Goal: Information Seeking & Learning: Learn about a topic

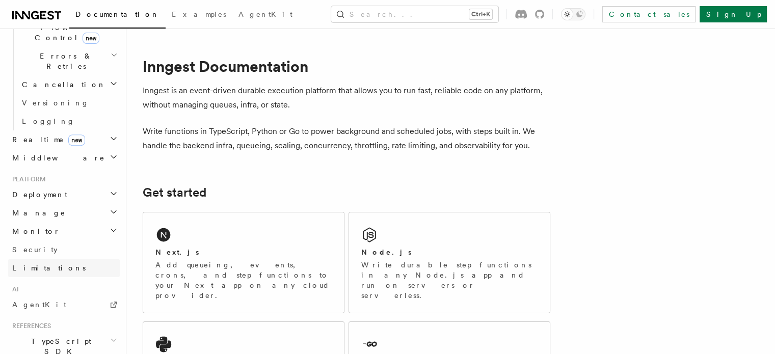
scroll to position [359, 0]
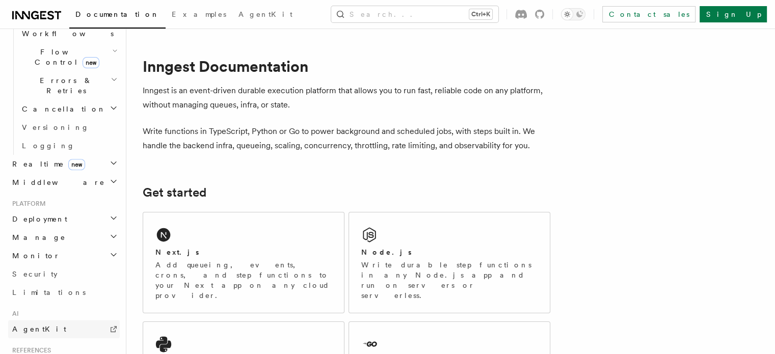
click at [37, 325] on span "AgentKit" at bounding box center [39, 329] width 54 height 8
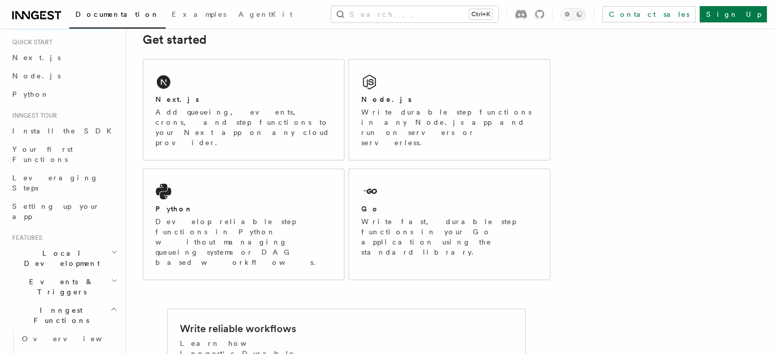
scroll to position [2, 0]
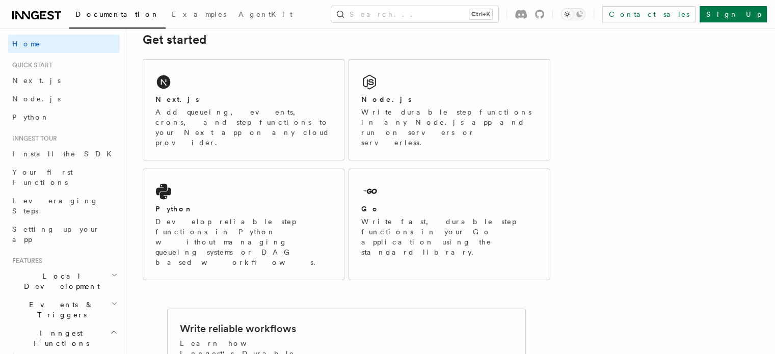
click at [44, 143] on li "Inngest tour Install the SDK Your first Functions Leveraging Steps Setting up y…" at bounding box center [64, 192] width 112 height 114
click at [33, 35] on link "Home" at bounding box center [64, 44] width 112 height 18
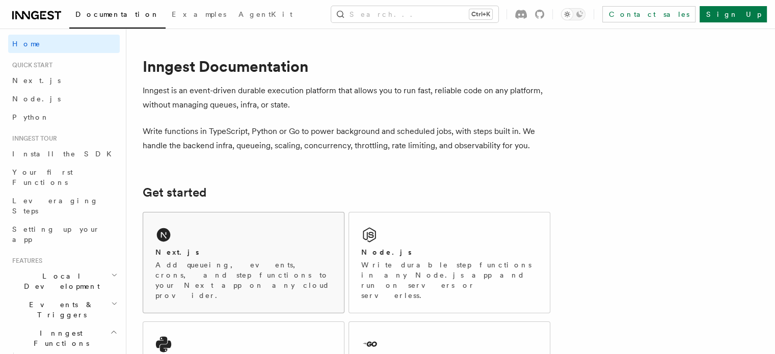
click at [196, 241] on div "Next.js Add queueing, events, crons, and step functions to your Next app on any…" at bounding box center [243, 263] width 201 height 100
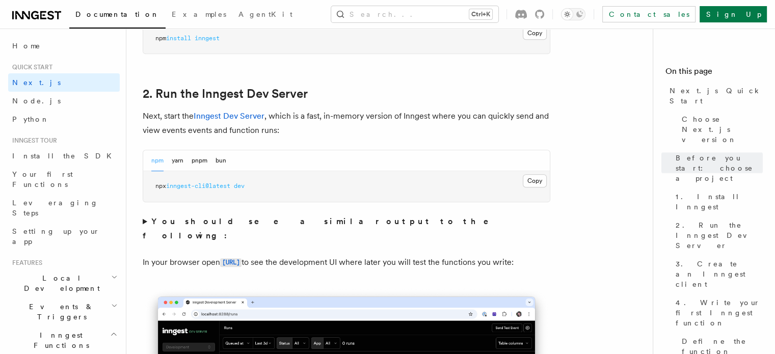
scroll to position [663, 0]
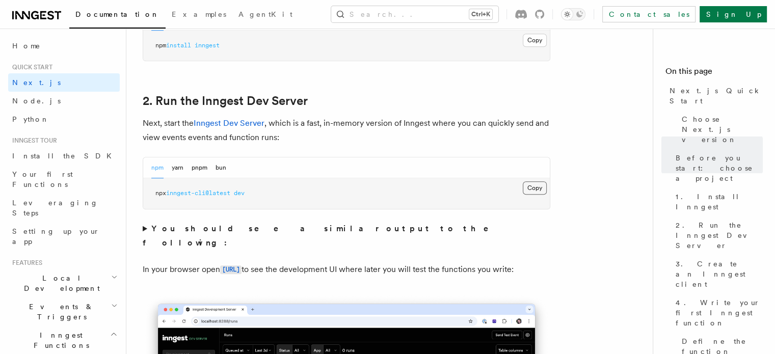
click at [535, 183] on button "Copy Copied" at bounding box center [535, 187] width 24 height 13
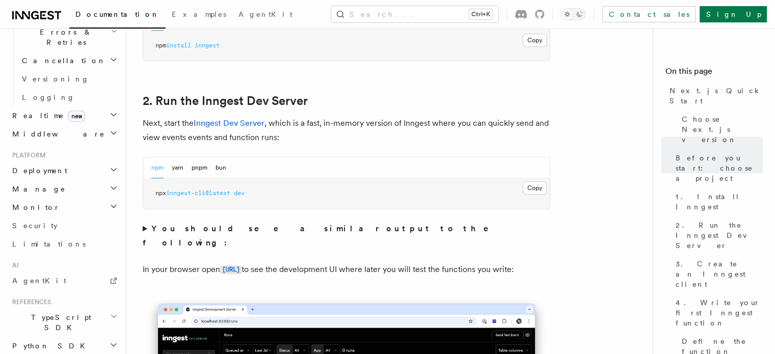
scroll to position [408, 0]
click at [39, 271] on link "AgentKit" at bounding box center [64, 280] width 112 height 18
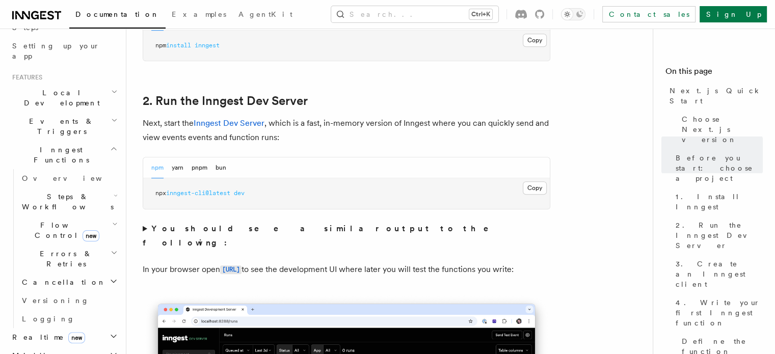
scroll to position [155, 0]
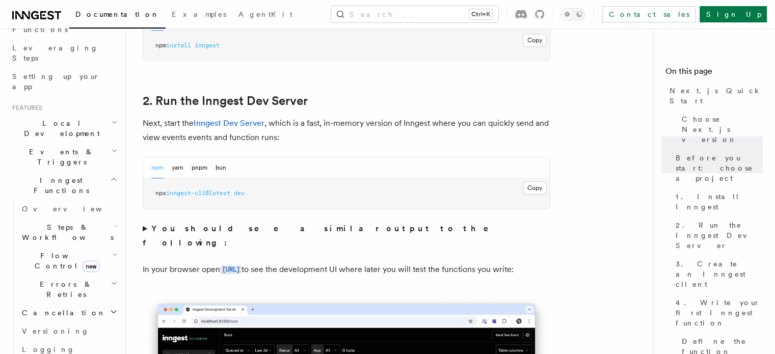
click at [63, 222] on span "Steps & Workflows" at bounding box center [66, 232] width 96 height 20
click at [51, 335] on span "AI Inference" at bounding box center [61, 344] width 59 height 18
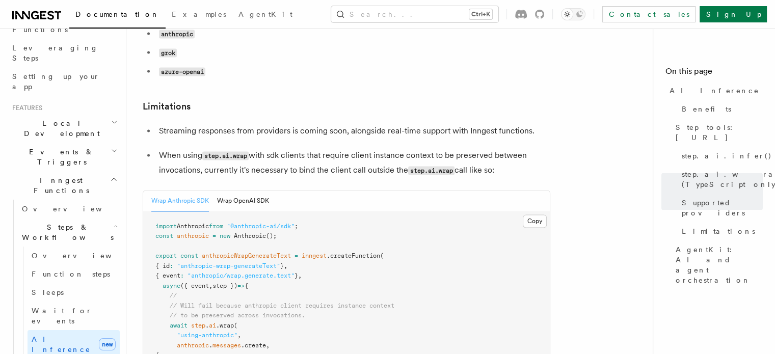
scroll to position [1478, 0]
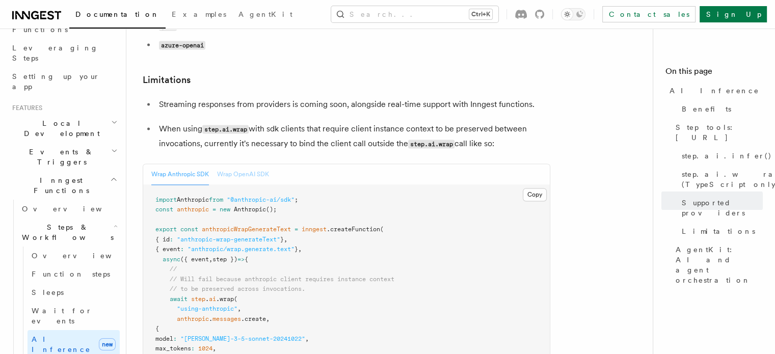
click at [235, 164] on button "Wrap OpenAI SDK" at bounding box center [243, 174] width 52 height 21
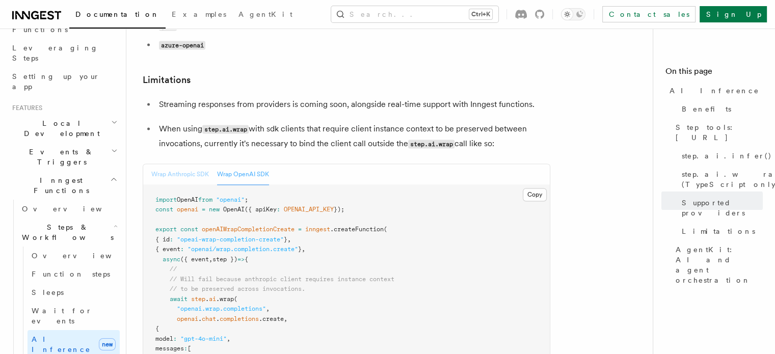
click at [182, 164] on button "Wrap Anthropic SDK" at bounding box center [180, 174] width 58 height 21
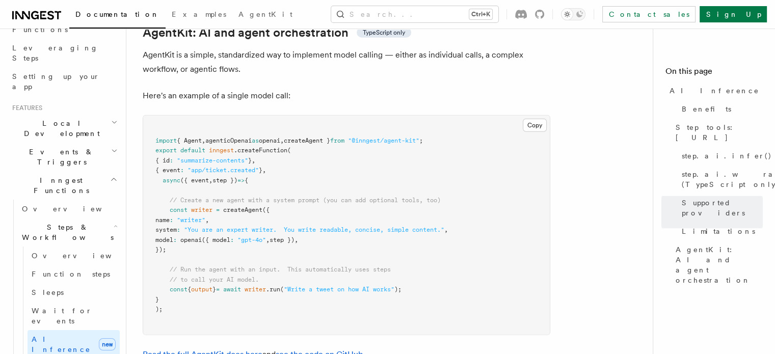
scroll to position [3058, 0]
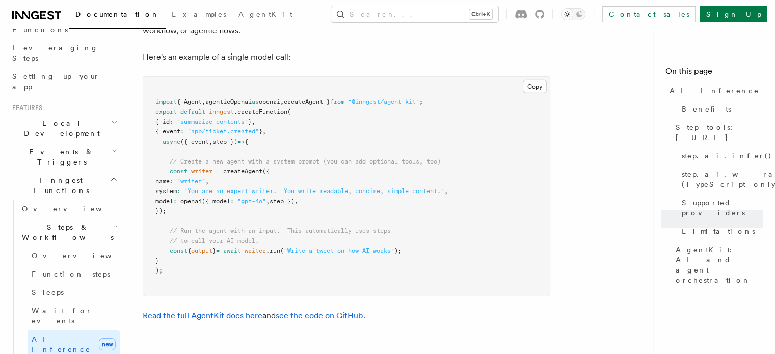
click at [238, 218] on pre "import { Agent , agenticOpenai as openai , createAgent } from "@inngest/agent-k…" at bounding box center [346, 186] width 407 height 219
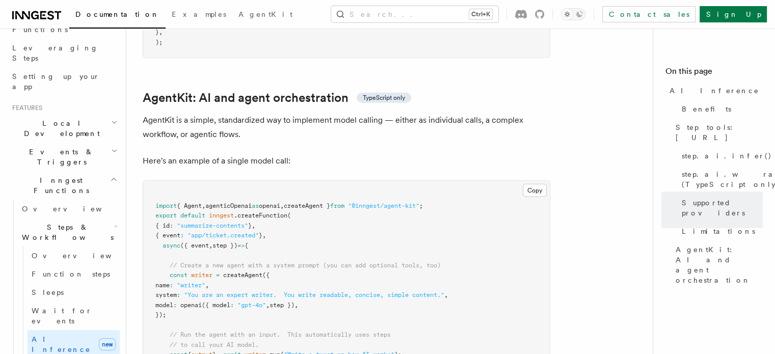
scroll to position [2956, 0]
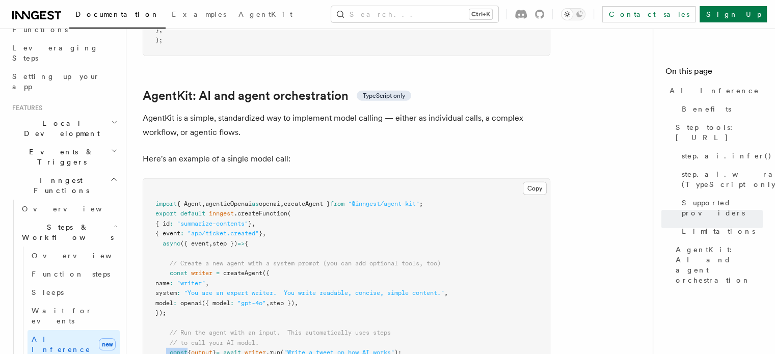
drag, startPoint x: 167, startPoint y: 312, endPoint x: 188, endPoint y: 314, distance: 21.0
click at [188, 314] on pre "import { Agent , agenticOpenai as openai , createAgent } from "@inngest/agent-k…" at bounding box center [346, 288] width 407 height 219
drag, startPoint x: 181, startPoint y: 214, endPoint x: 222, endPoint y: 219, distance: 40.6
click at [220, 219] on pre "import { Agent , agenticOpenai as openai , createAgent } from "@inngest/agent-k…" at bounding box center [346, 288] width 407 height 219
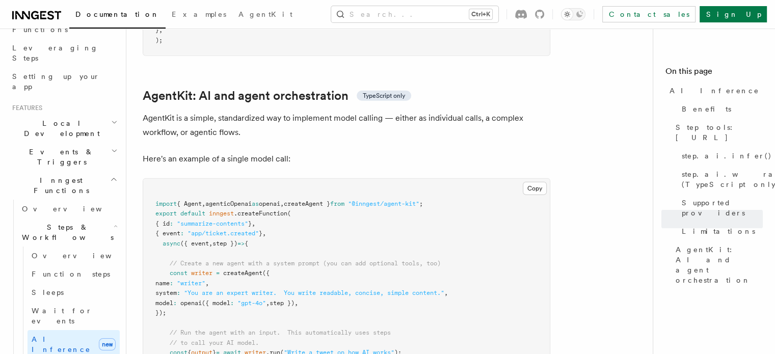
click at [238, 224] on pre "import { Agent , agenticOpenai as openai , createAgent } from "@inngest/agent-k…" at bounding box center [346, 288] width 407 height 219
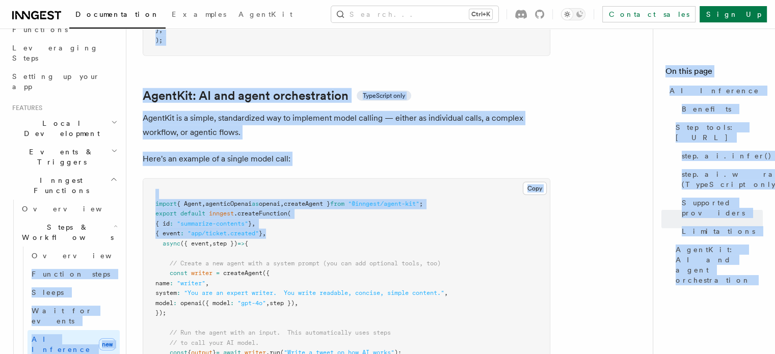
drag, startPoint x: 302, startPoint y: 190, endPoint x: 117, endPoint y: 192, distance: 185.0
click at [117, 192] on header "Search... Documentation Examples AgentKit Home Quick start Next.js Node.js Pyth…" at bounding box center [63, 192] width 126 height 326
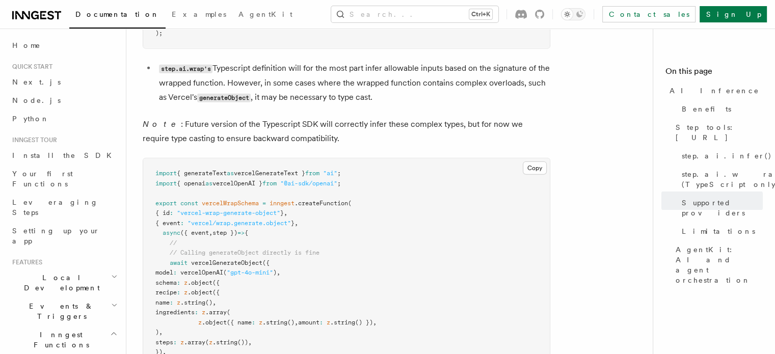
scroll to position [0, 0]
click at [27, 94] on link "Node.js" at bounding box center [64, 101] width 112 height 18
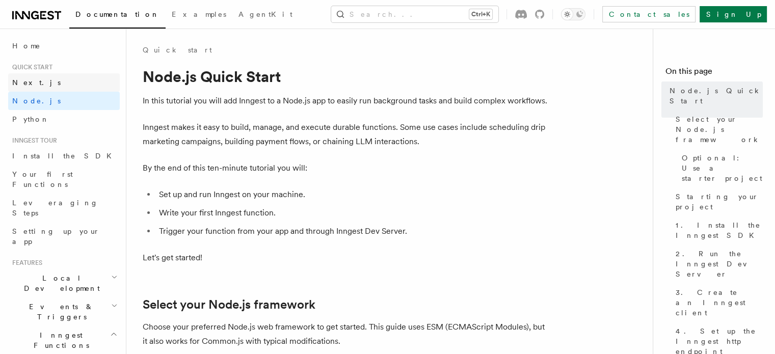
click at [28, 76] on link "Next.js" at bounding box center [64, 82] width 112 height 18
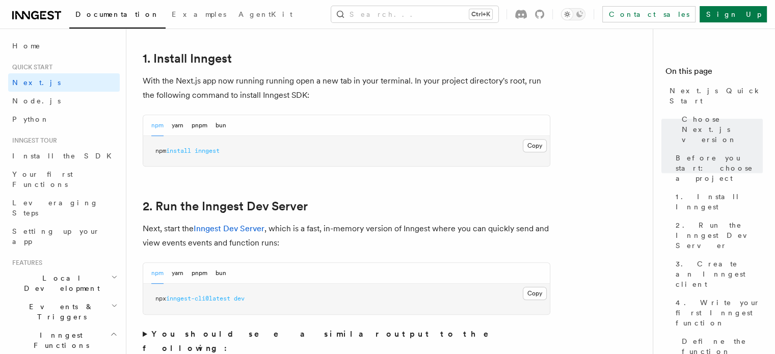
scroll to position [561, 0]
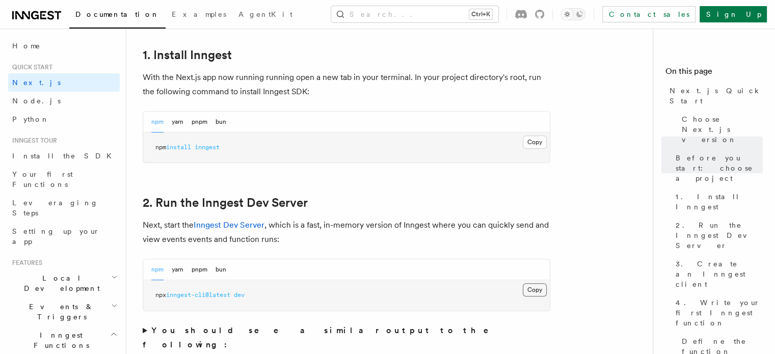
click at [537, 288] on button "Copy Copied" at bounding box center [535, 289] width 24 height 13
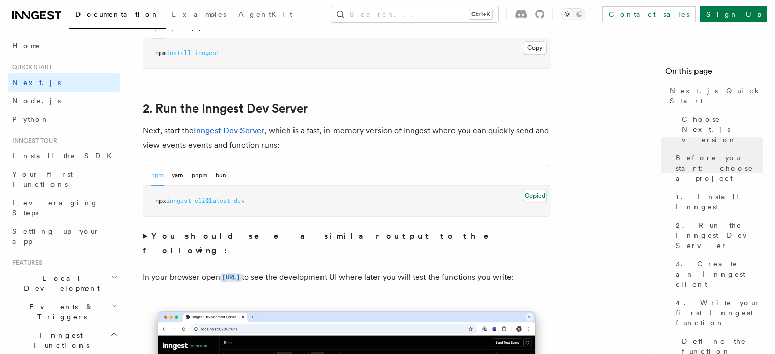
scroll to position [663, 0]
